Goal: Subscribe to service/newsletter

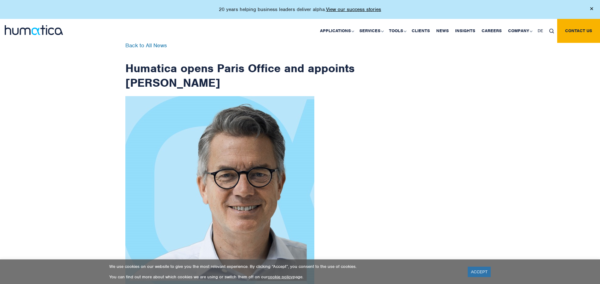
scroll to position [1005, 0]
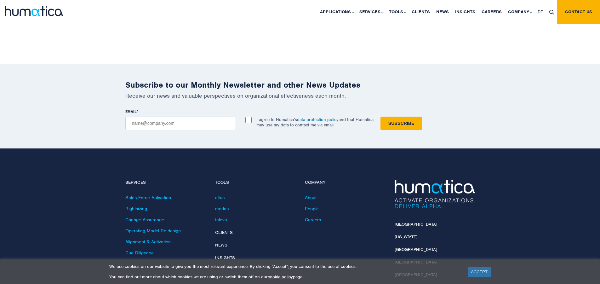
checkbox input "true"
type input "[EMAIL_ADDRESS][DOMAIN_NAME]"
click at [381, 117] on input "Subscribe" at bounding box center [402, 124] width 42 height 14
